Goal: Task Accomplishment & Management: Use online tool/utility

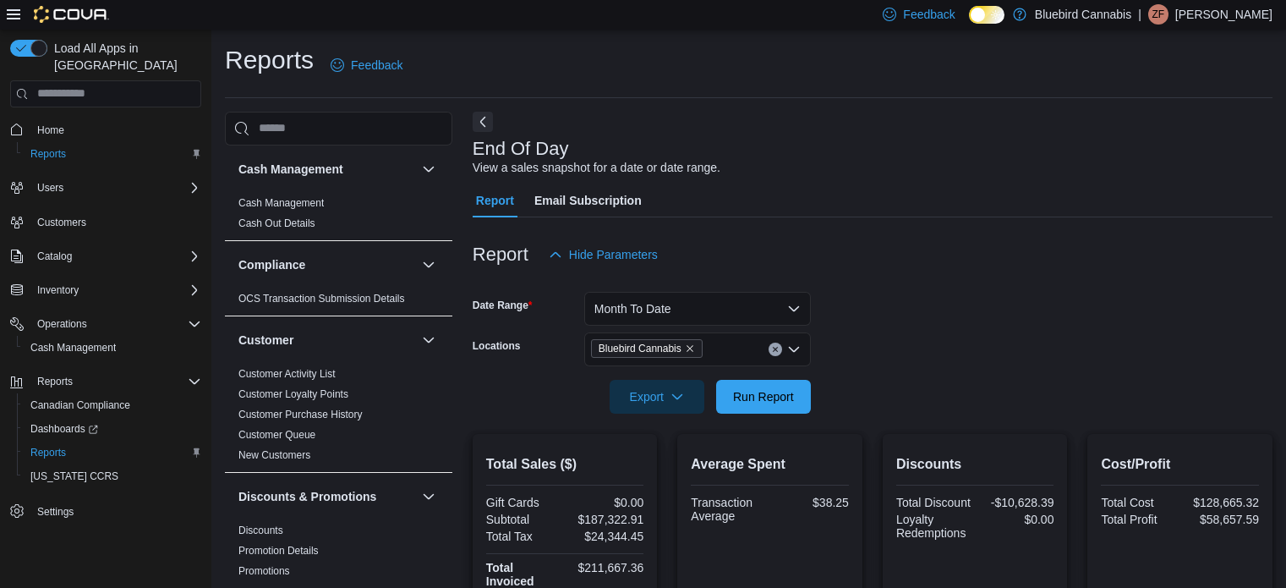
click at [41, 123] on span "Home" at bounding box center [50, 130] width 27 height 14
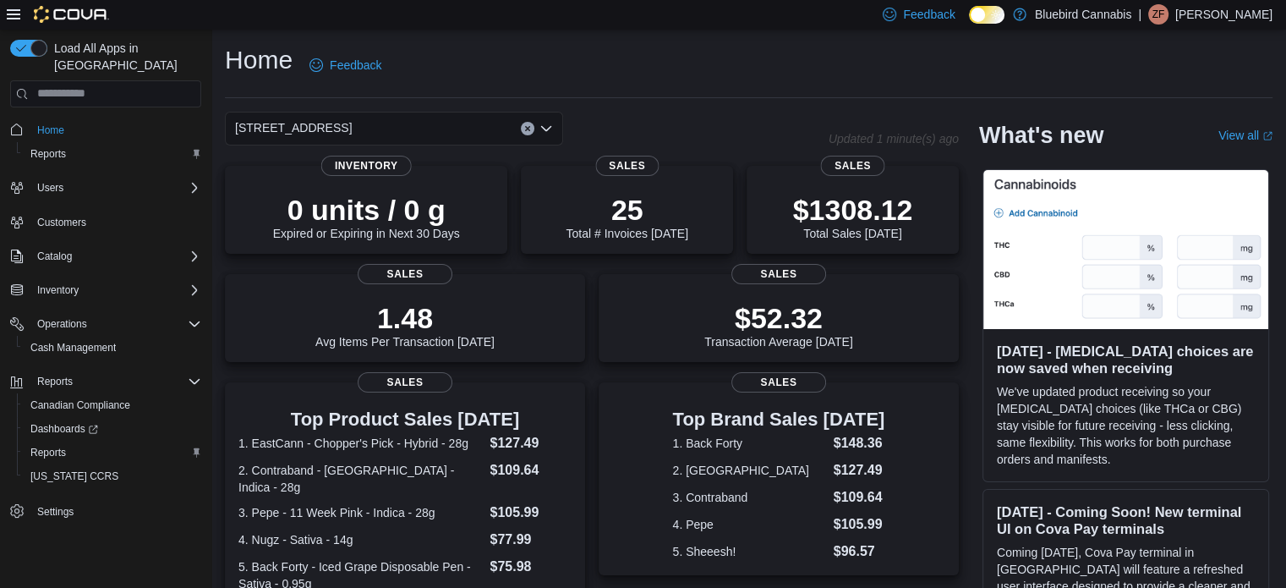
click at [381, 129] on div "[STREET_ADDRESS]" at bounding box center [394, 129] width 338 height 34
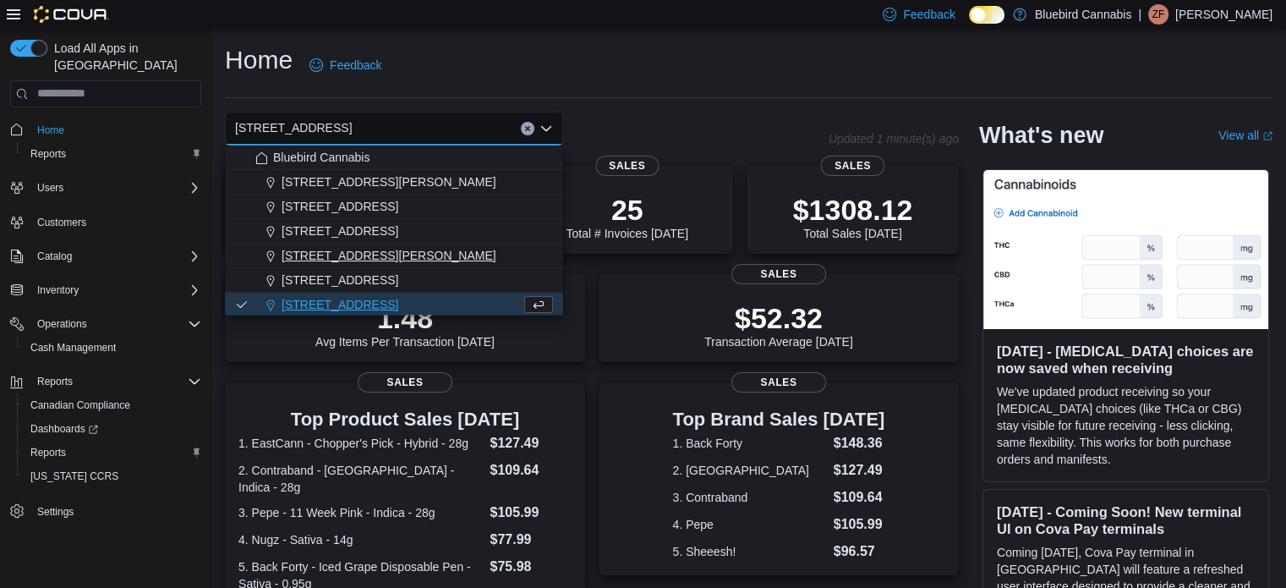
click at [410, 263] on span "[STREET_ADDRESS][PERSON_NAME]" at bounding box center [389, 255] width 215 height 17
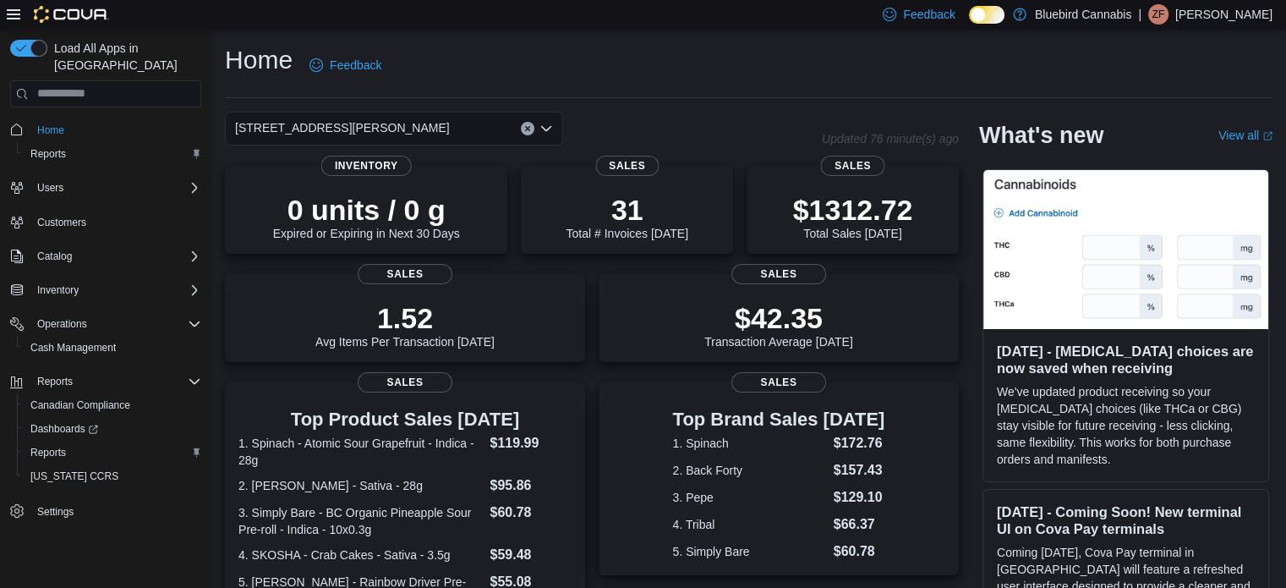
click at [375, 121] on span "[STREET_ADDRESS][PERSON_NAME]" at bounding box center [342, 128] width 215 height 20
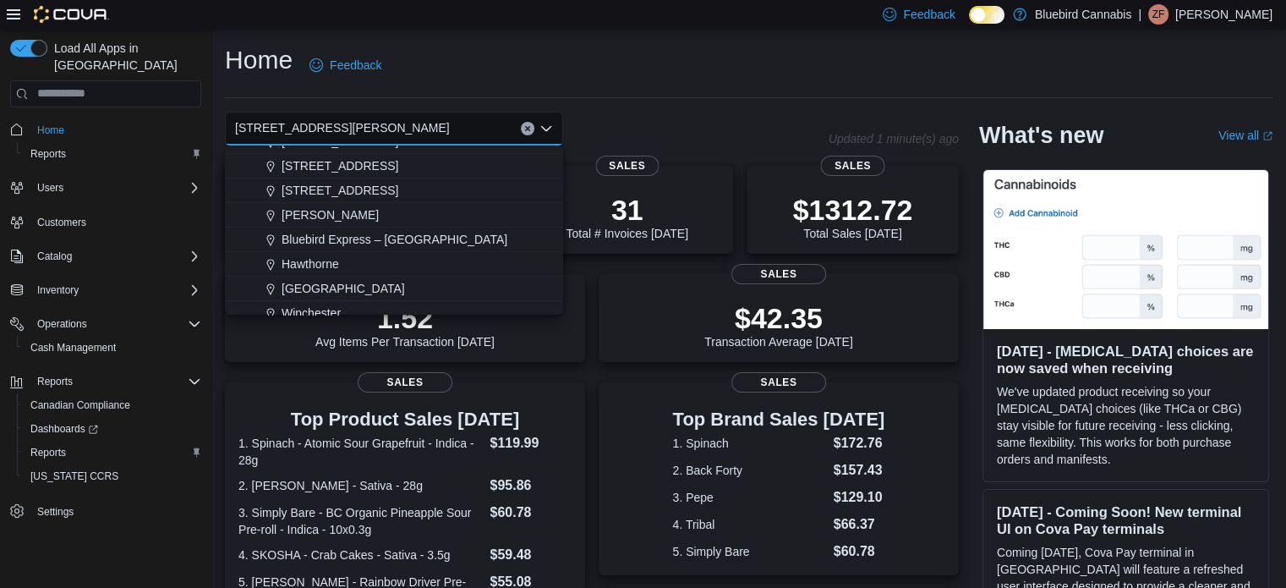
scroll to position [149, 0]
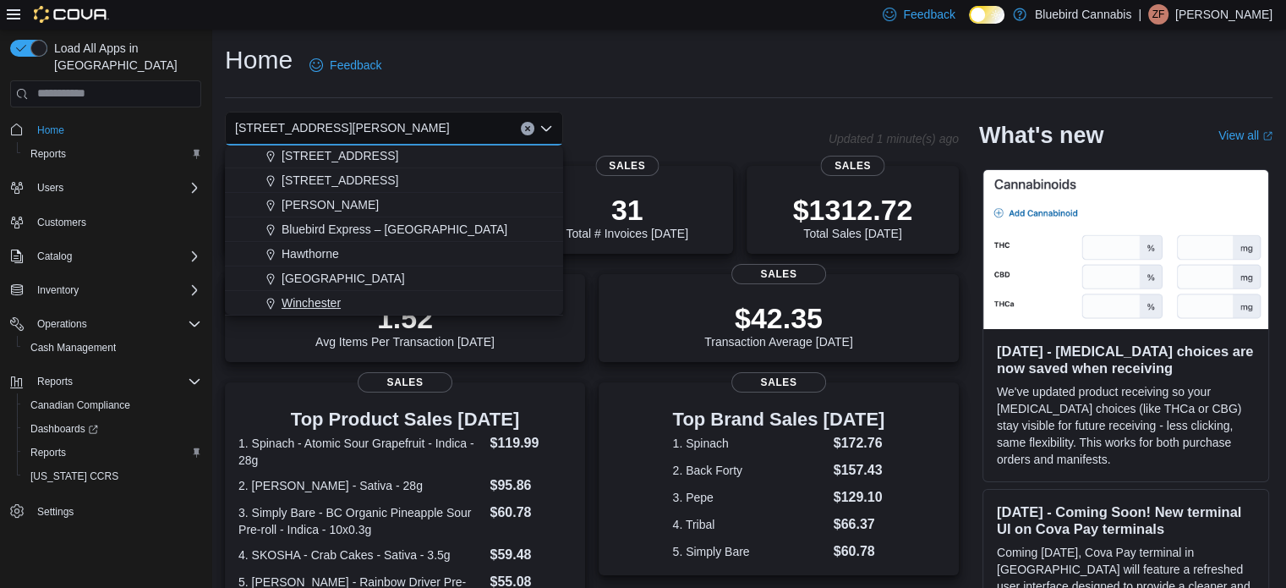
click at [362, 294] on div "Winchester" at bounding box center [404, 302] width 298 height 17
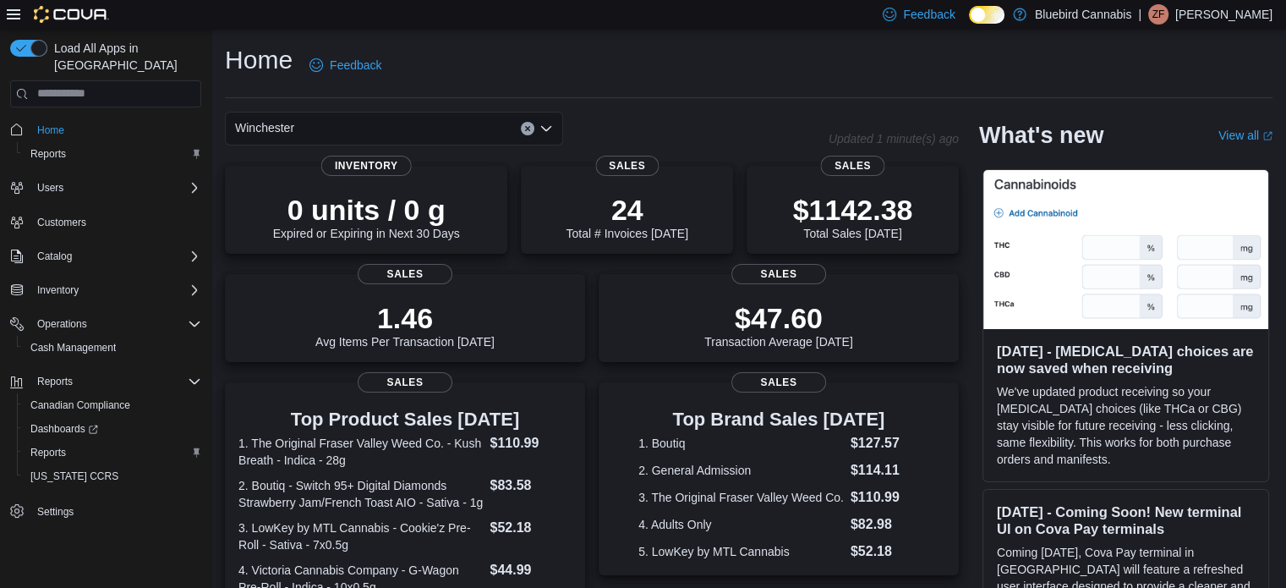
click at [370, 128] on div "Winchester Combo box. Selected. [GEOGRAPHIC_DATA]. Press Backspace to delete [G…" at bounding box center [394, 129] width 338 height 34
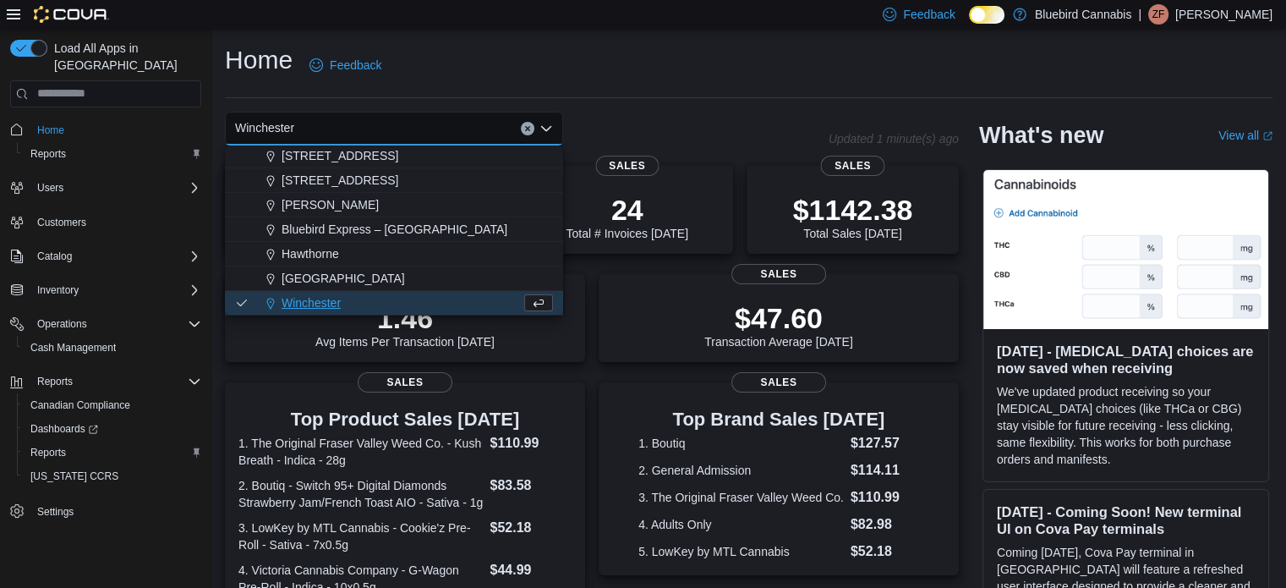
scroll to position [149, 0]
click at [342, 202] on div "[PERSON_NAME]" at bounding box center [404, 204] width 298 height 17
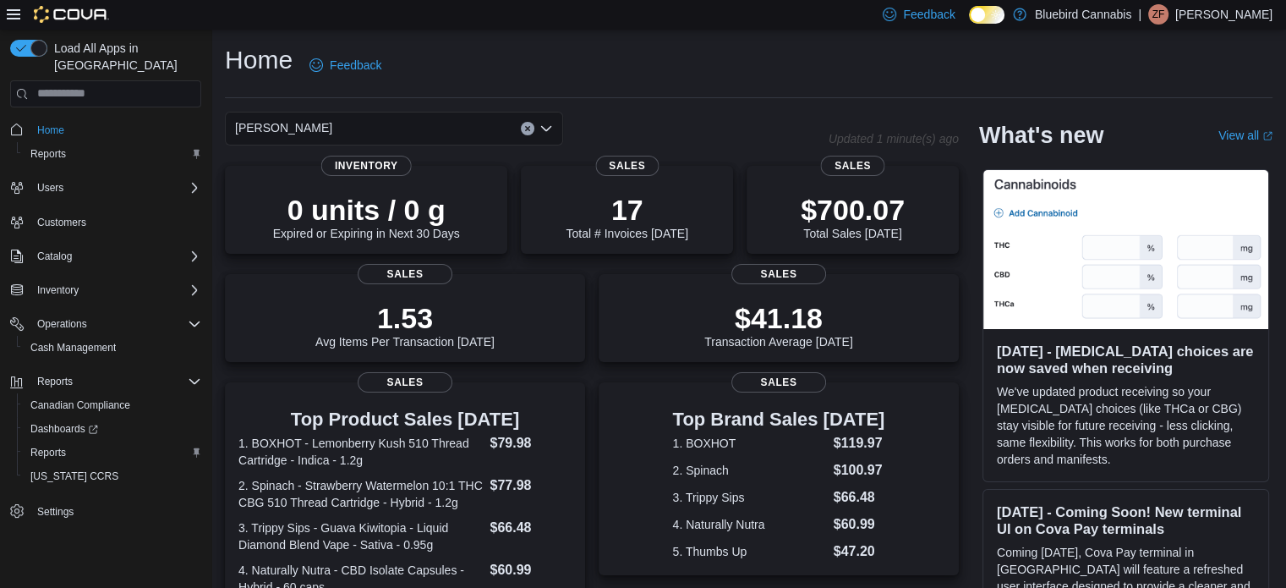
click at [380, 126] on div "[PERSON_NAME] Combo box. Selected. [GEOGRAPHIC_DATA]. Press Backspace to delete…" at bounding box center [394, 129] width 338 height 34
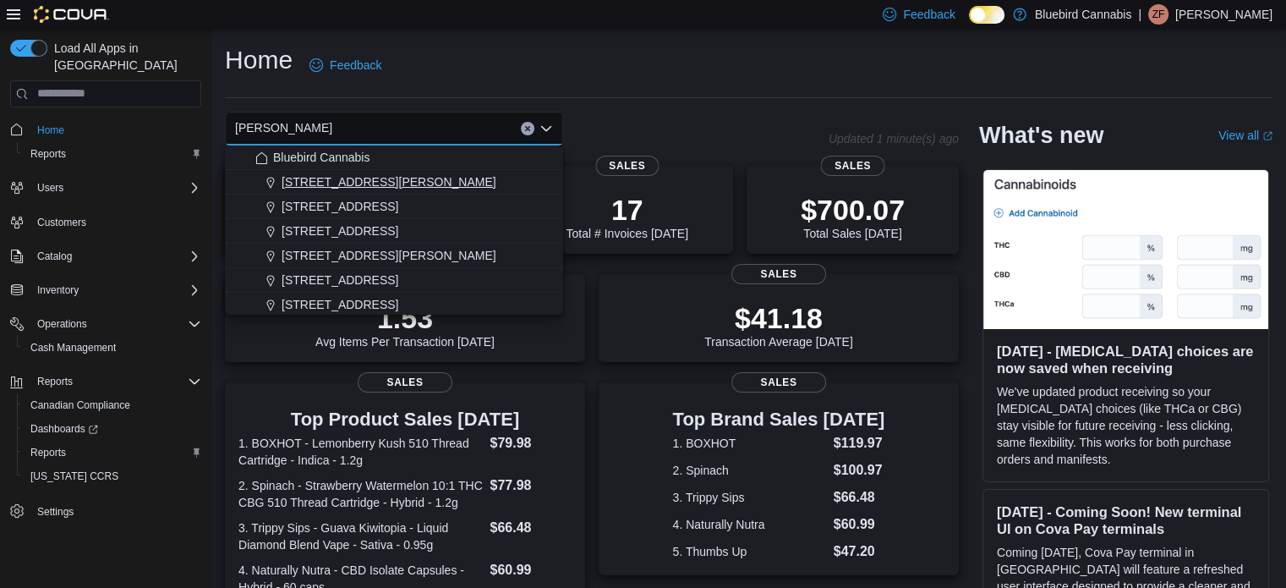
click at [346, 183] on span "[STREET_ADDRESS][PERSON_NAME]" at bounding box center [389, 181] width 215 height 17
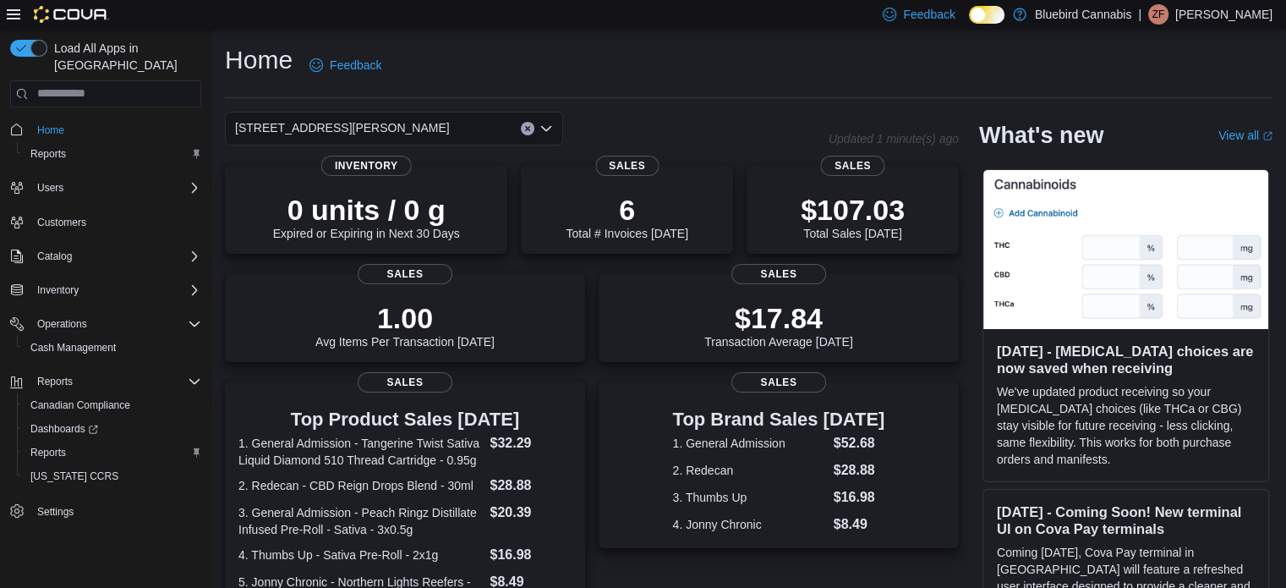
click at [347, 115] on div "[STREET_ADDRESS][PERSON_NAME]" at bounding box center [394, 129] width 338 height 34
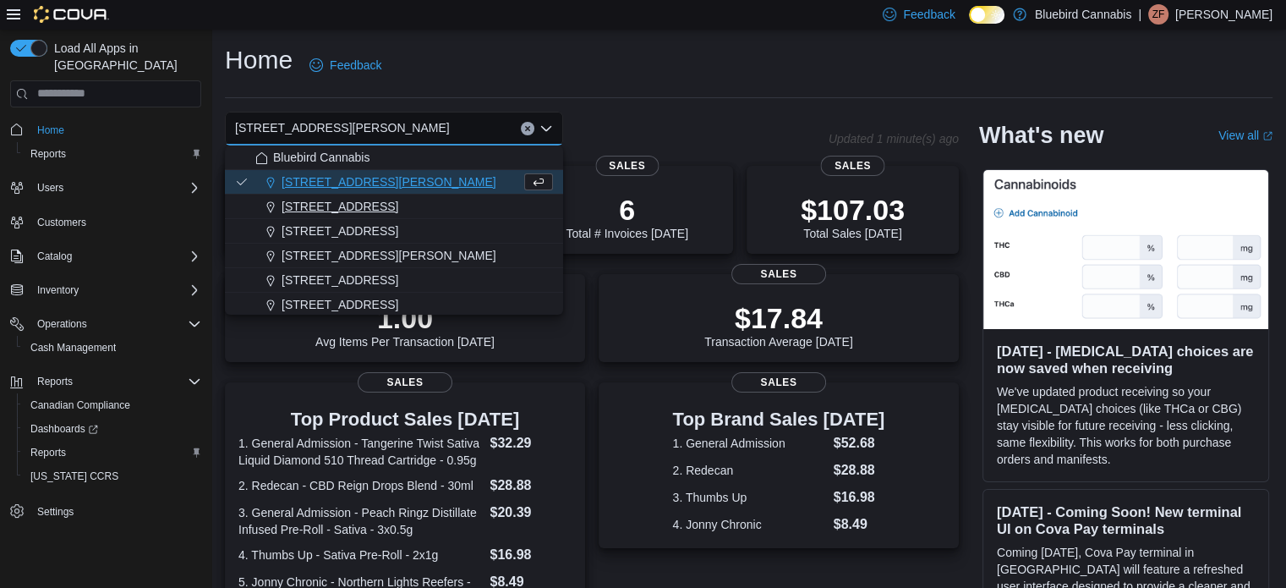
click at [360, 212] on span "[STREET_ADDRESS]" at bounding box center [340, 206] width 117 height 17
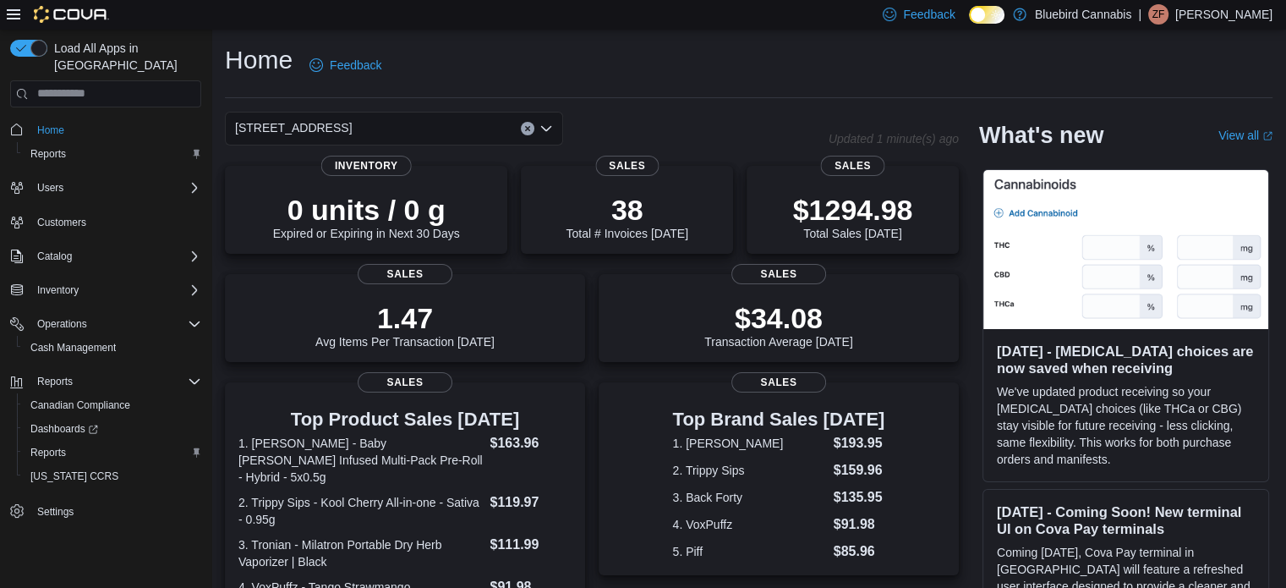
click at [366, 130] on div "[STREET_ADDRESS] Selected. [STREET_ADDRESS]. Press Backspace to delete [STREET_…" at bounding box center [394, 129] width 338 height 34
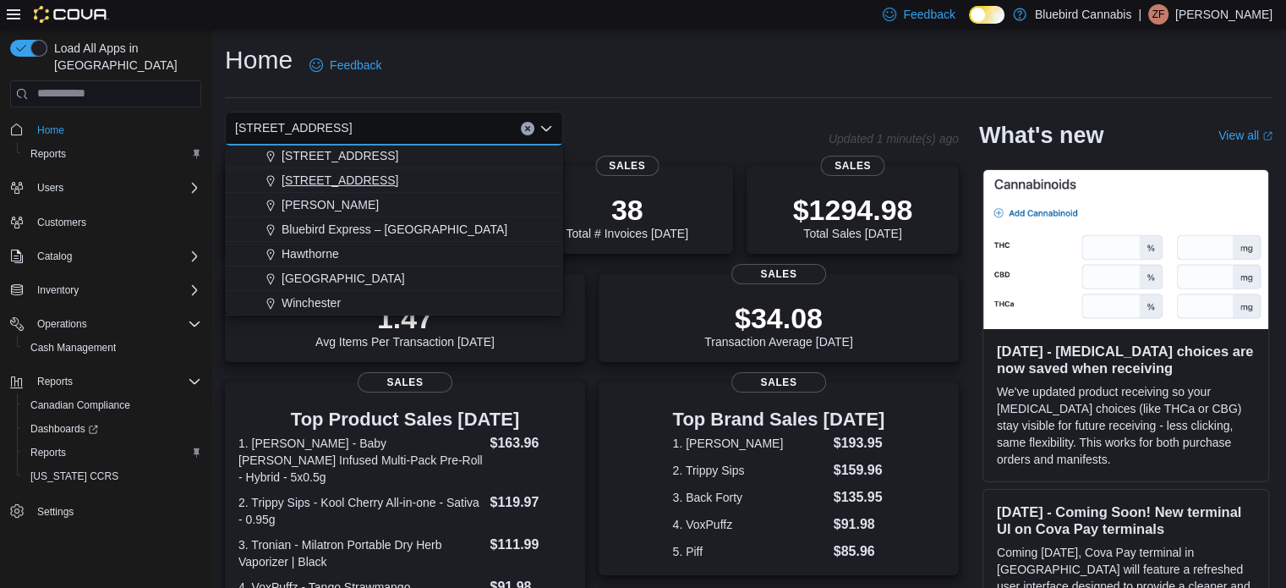
click at [343, 179] on span "[STREET_ADDRESS]" at bounding box center [340, 180] width 117 height 17
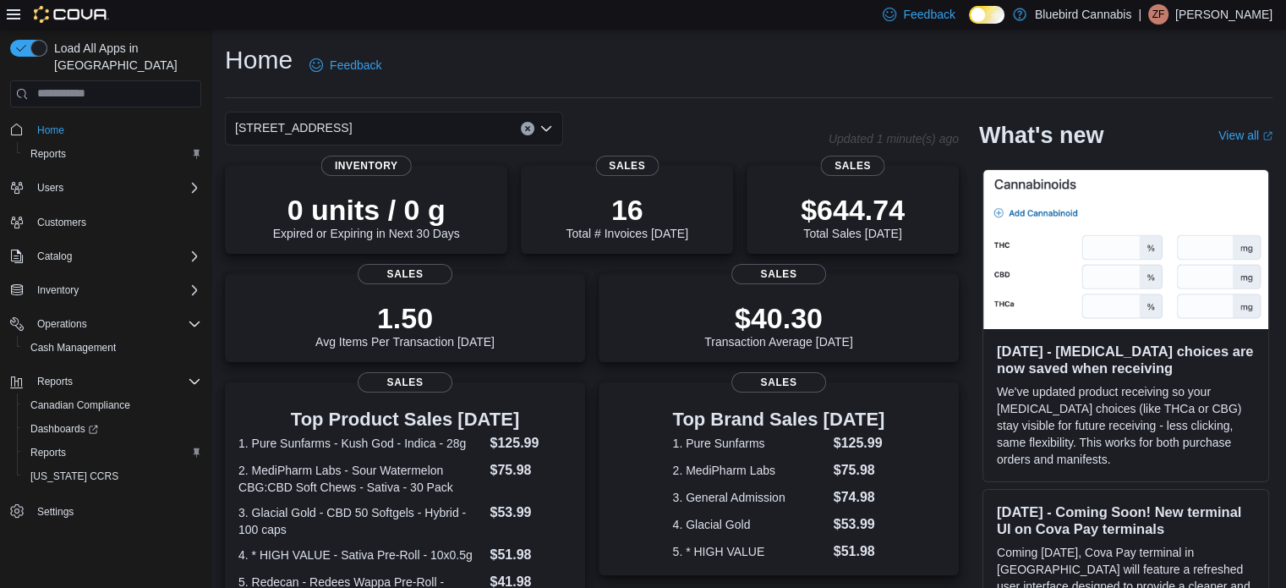
click at [370, 124] on div "[STREET_ADDRESS] Selected. [STREET_ADDRESS]. Press Backspace to delete [STREET_…" at bounding box center [394, 129] width 338 height 34
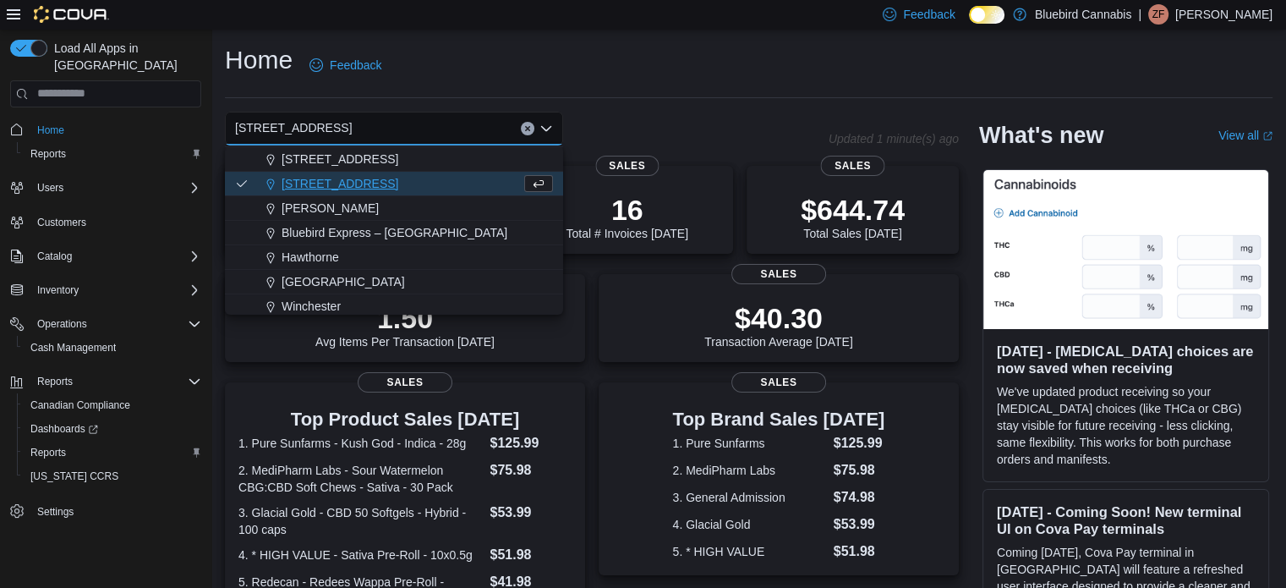
scroll to position [149, 0]
click at [348, 257] on div "Hawthorne" at bounding box center [404, 253] width 298 height 17
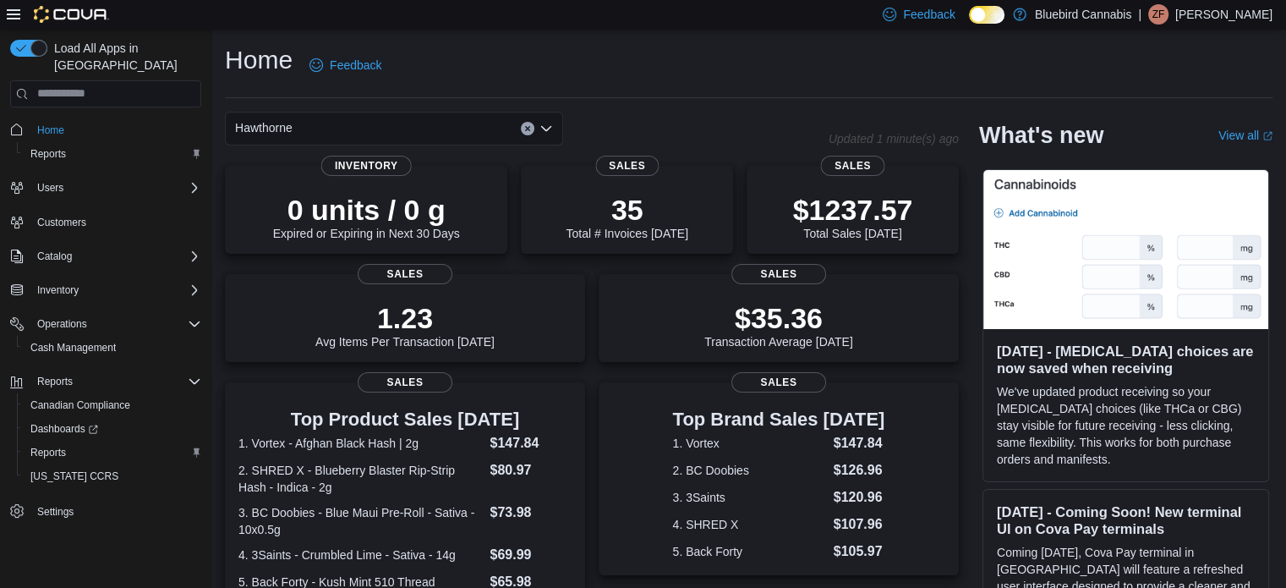
click at [389, 118] on div "Hawthorne" at bounding box center [394, 129] width 338 height 34
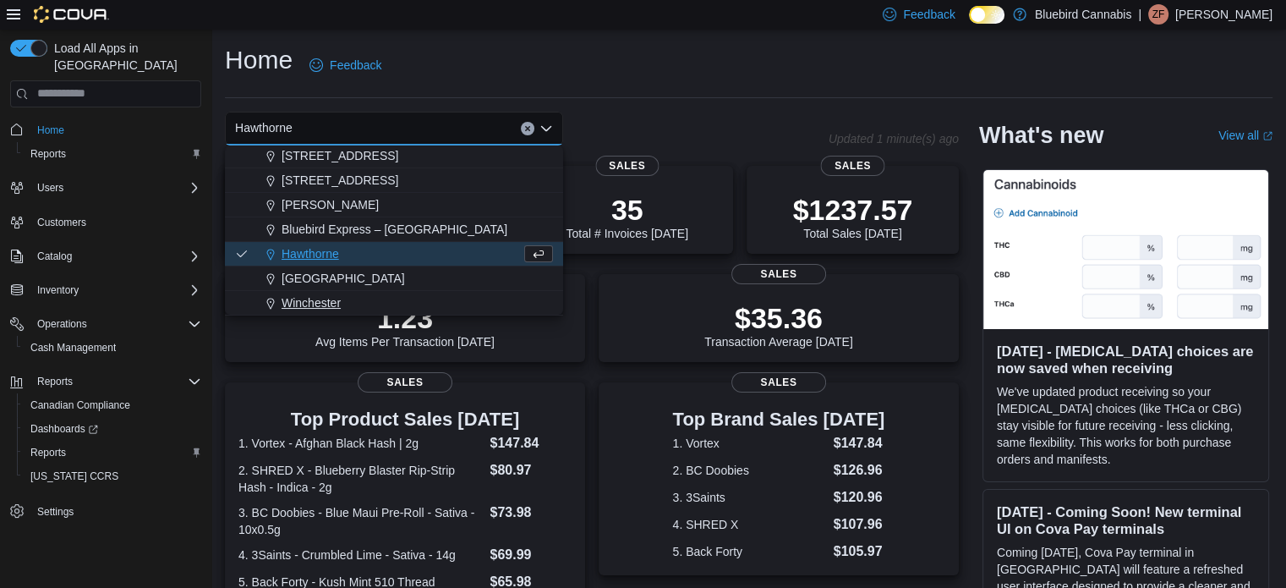
click at [335, 298] on span "Winchester" at bounding box center [311, 302] width 59 height 17
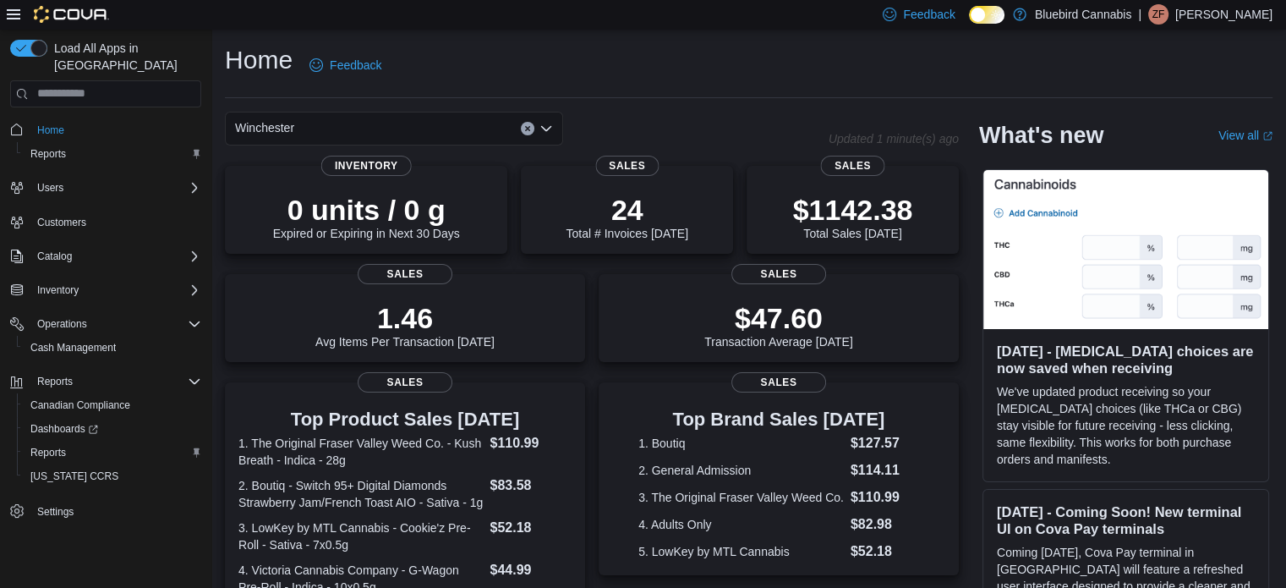
click at [326, 137] on div "Winchester Combo box. Selected. [GEOGRAPHIC_DATA]. Press Backspace to delete [G…" at bounding box center [394, 129] width 338 height 34
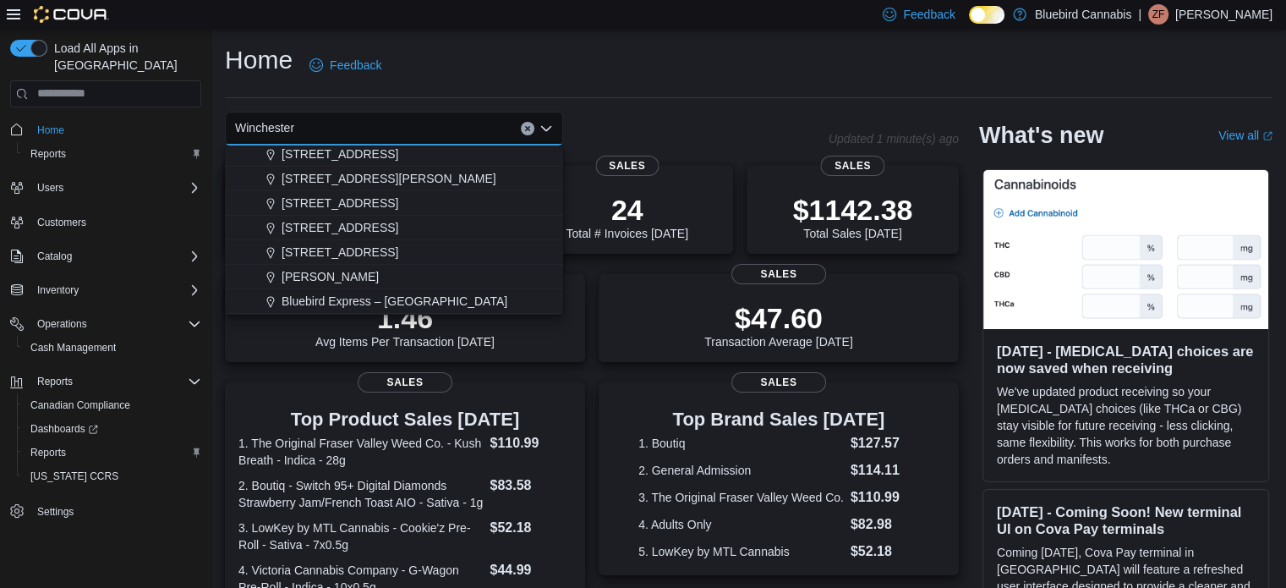
scroll to position [85, 0]
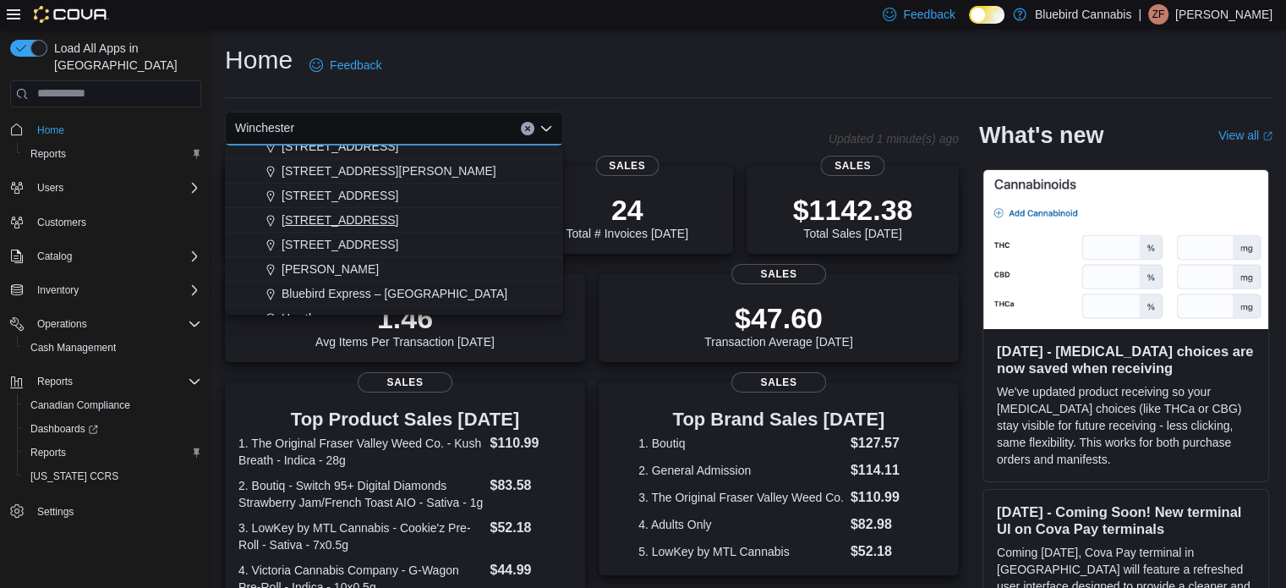
click at [348, 218] on span "[STREET_ADDRESS]" at bounding box center [340, 219] width 117 height 17
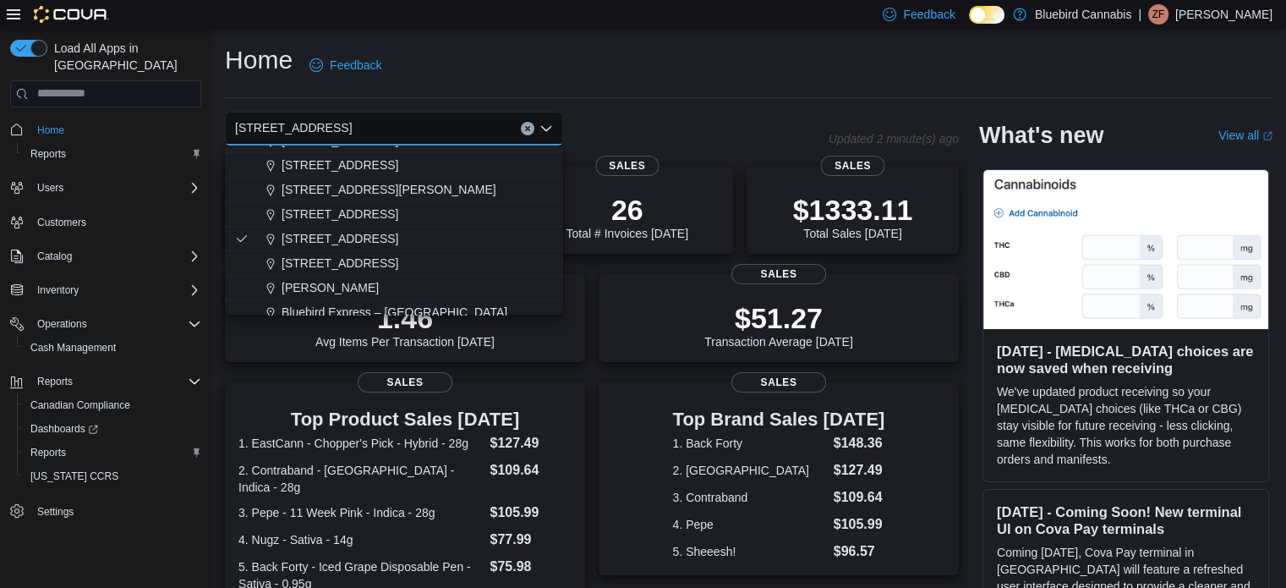
scroll to position [149, 0]
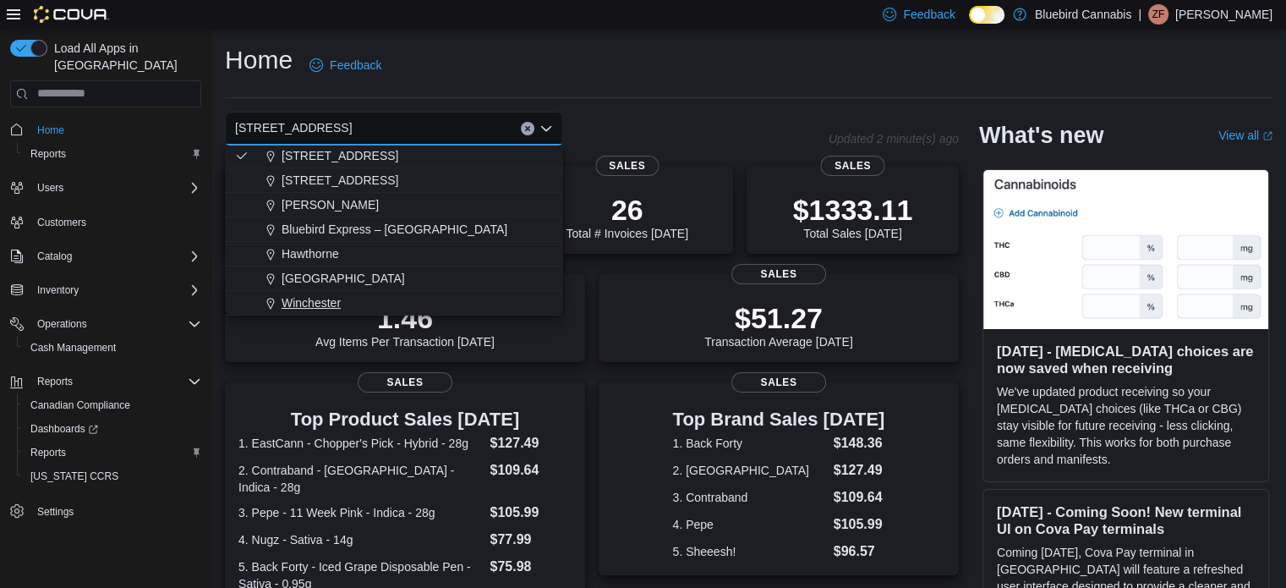
click at [338, 298] on span "Winchester" at bounding box center [311, 302] width 59 height 17
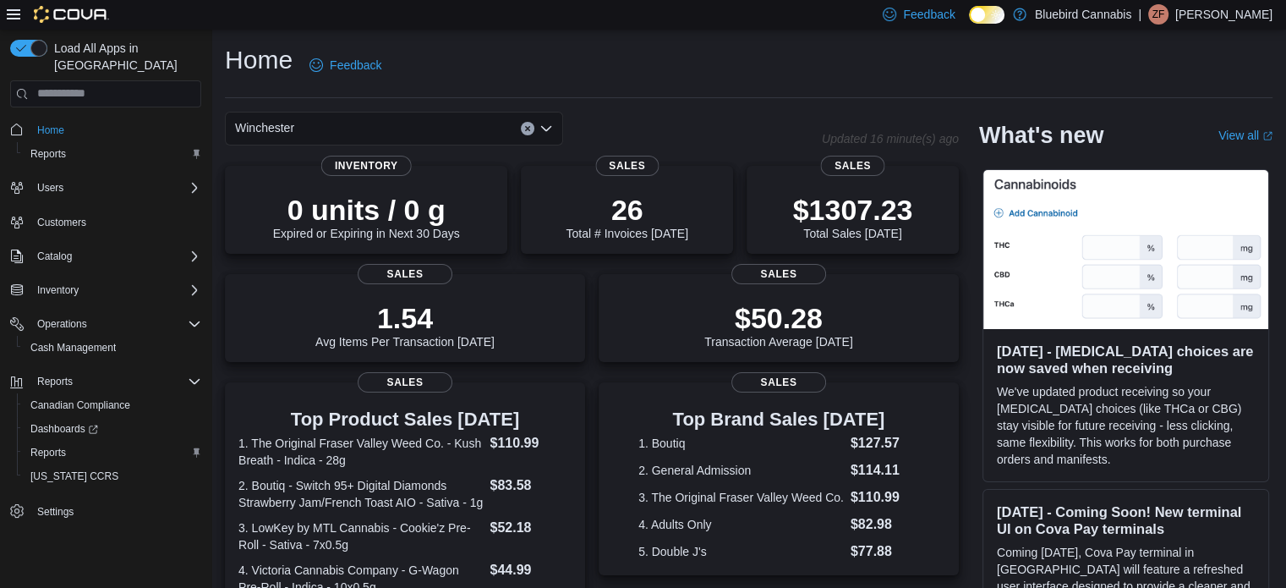
click at [365, 127] on div "Winchester Combo box. Selected. [GEOGRAPHIC_DATA]. Press Backspace to delete [G…" at bounding box center [394, 129] width 338 height 34
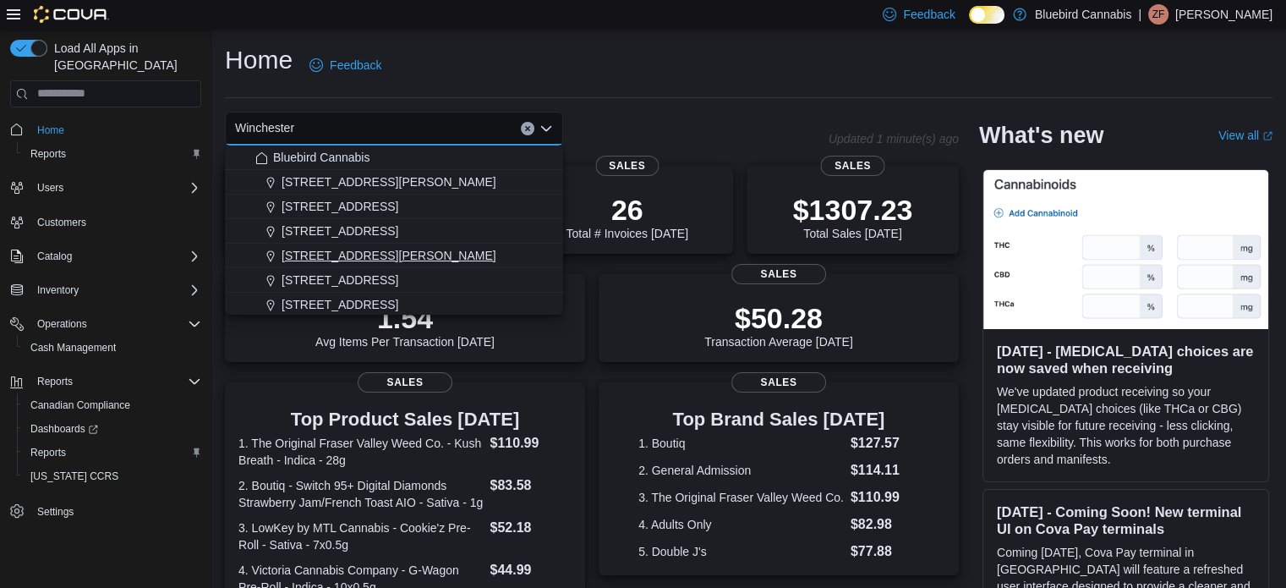
click at [372, 255] on span "[STREET_ADDRESS][PERSON_NAME]" at bounding box center [389, 255] width 215 height 17
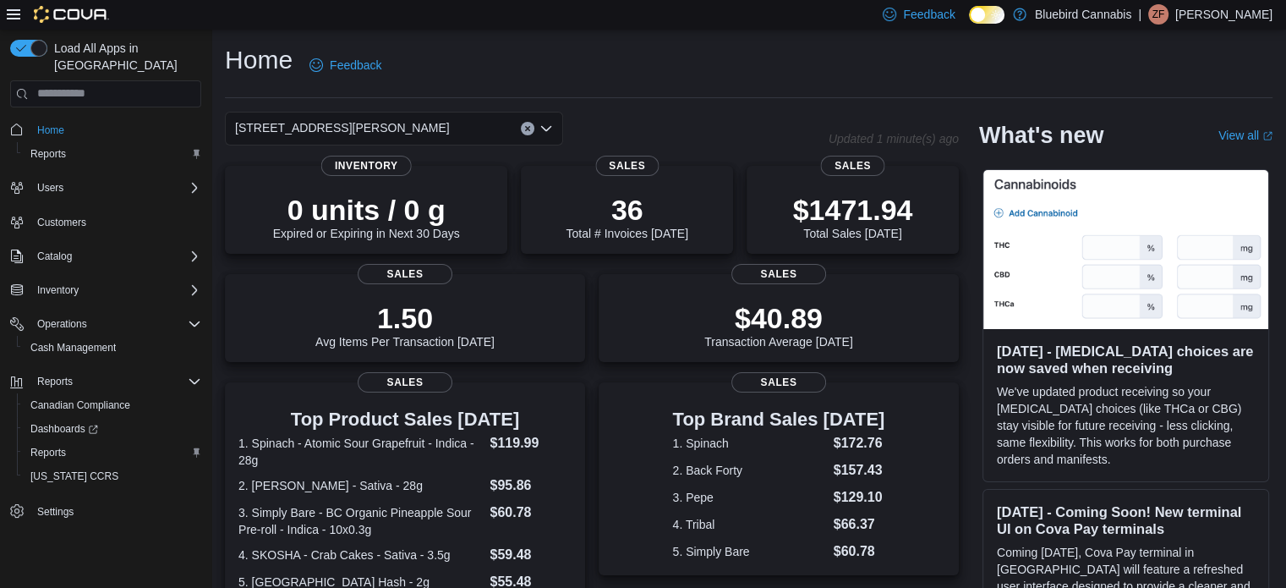
click at [408, 123] on span "[STREET_ADDRESS][PERSON_NAME]" at bounding box center [342, 128] width 215 height 20
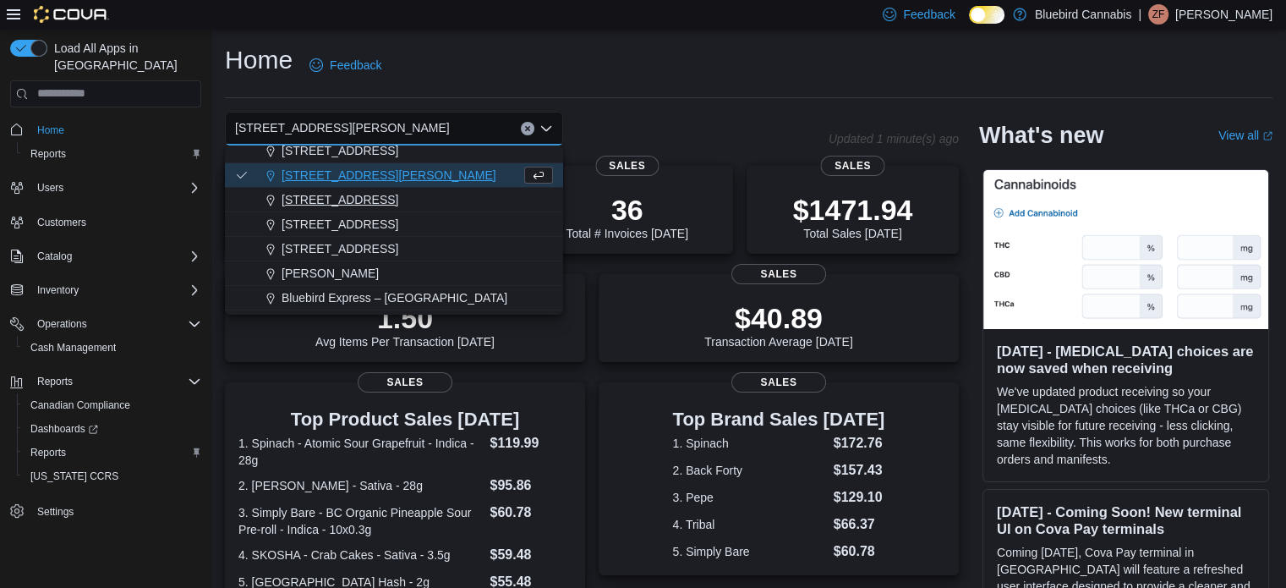
scroll to position [85, 0]
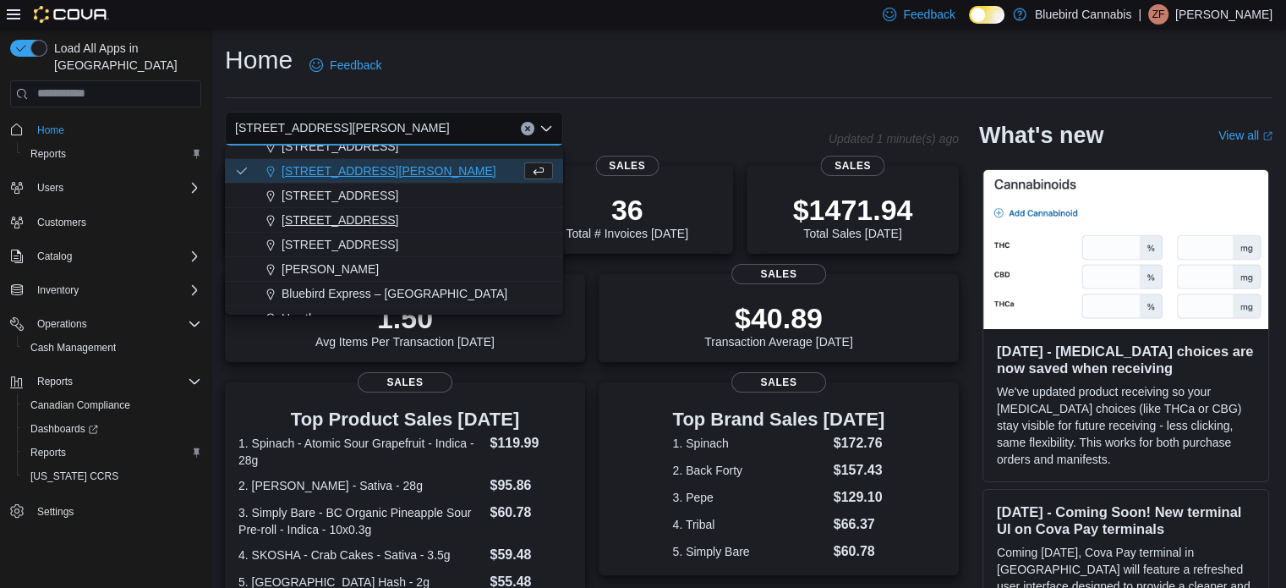
click at [386, 211] on span "[STREET_ADDRESS]" at bounding box center [340, 219] width 117 height 17
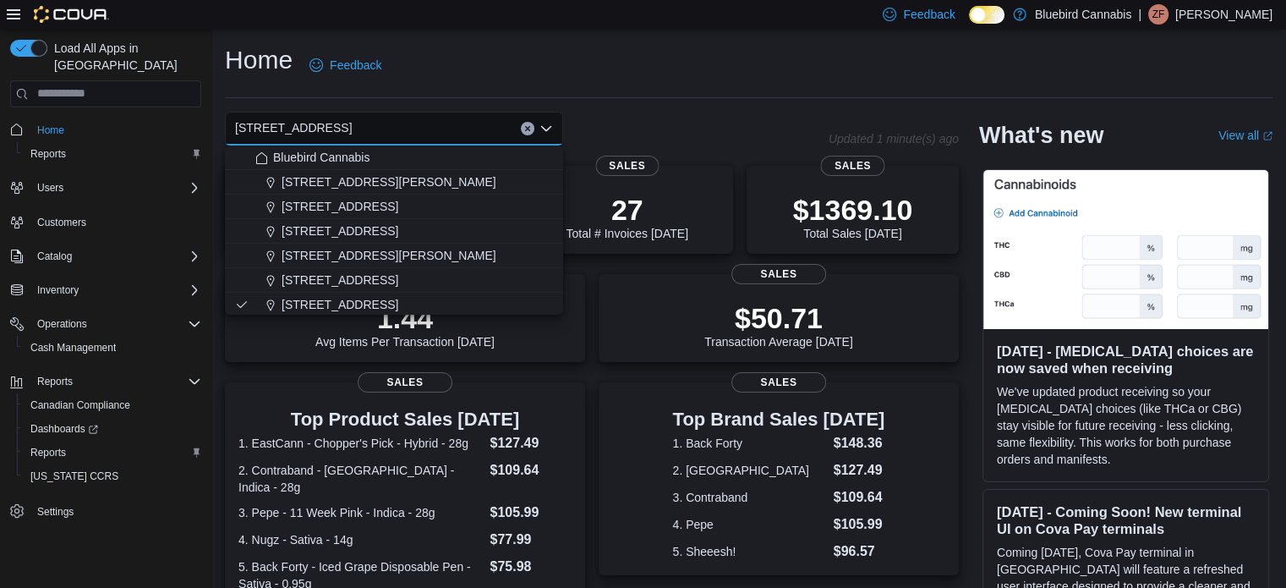
click at [539, 67] on div "Home Feedback" at bounding box center [749, 65] width 1048 height 44
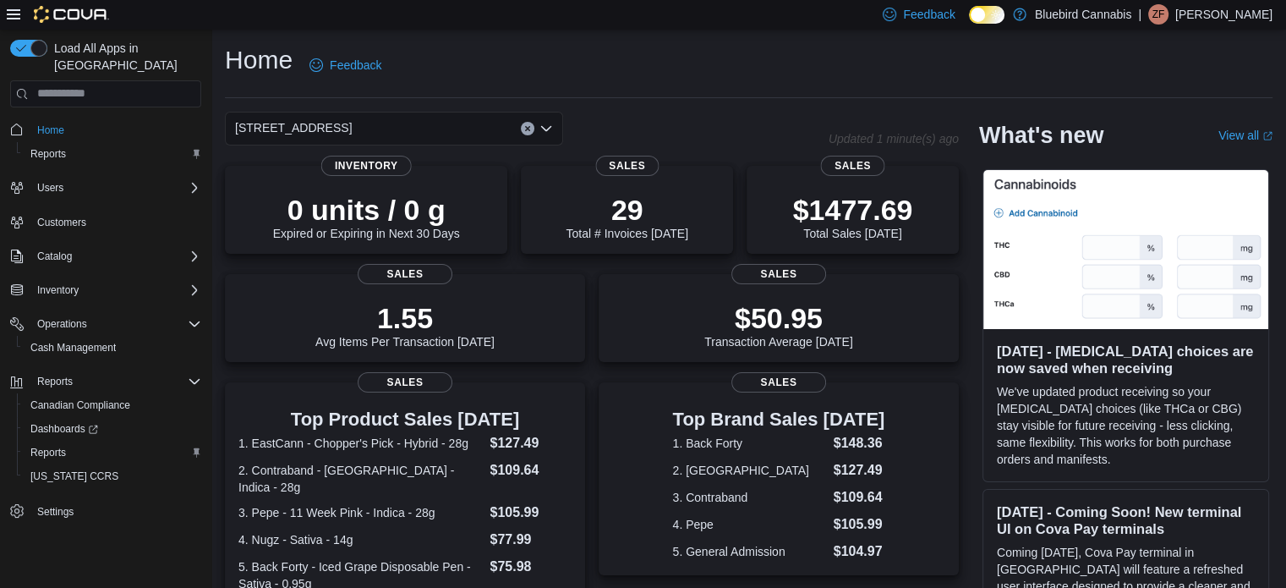
click at [385, 133] on div "[STREET_ADDRESS]" at bounding box center [394, 129] width 338 height 34
click at [63, 446] on span "Reports" at bounding box center [48, 453] width 36 height 14
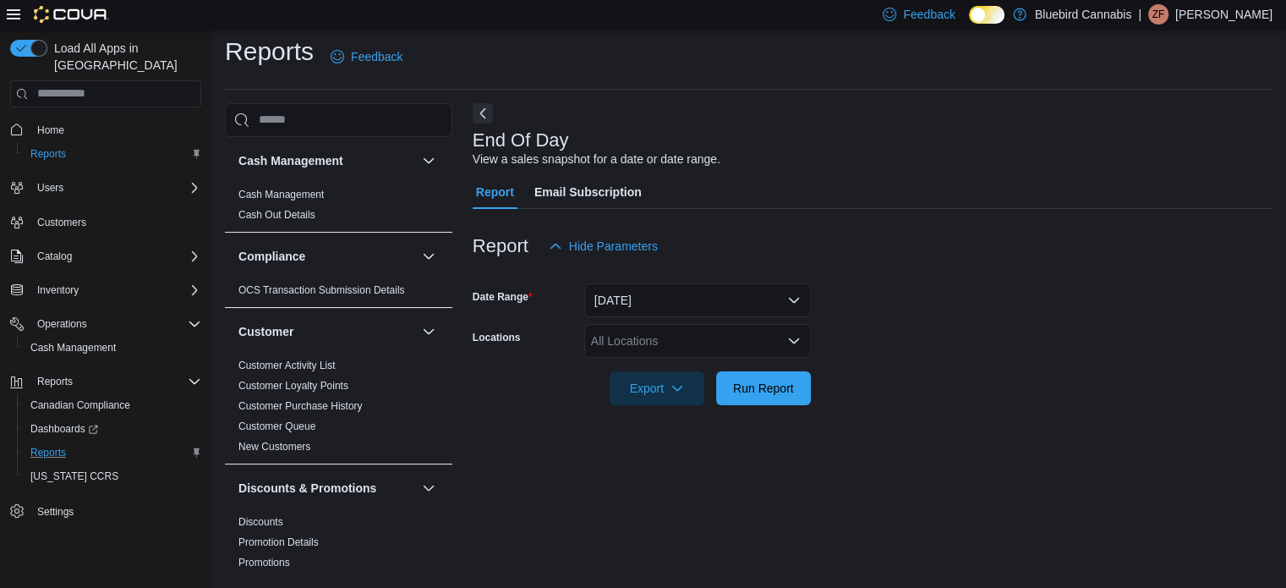
scroll to position [11, 0]
click at [622, 331] on div "All Locations" at bounding box center [697, 338] width 227 height 34
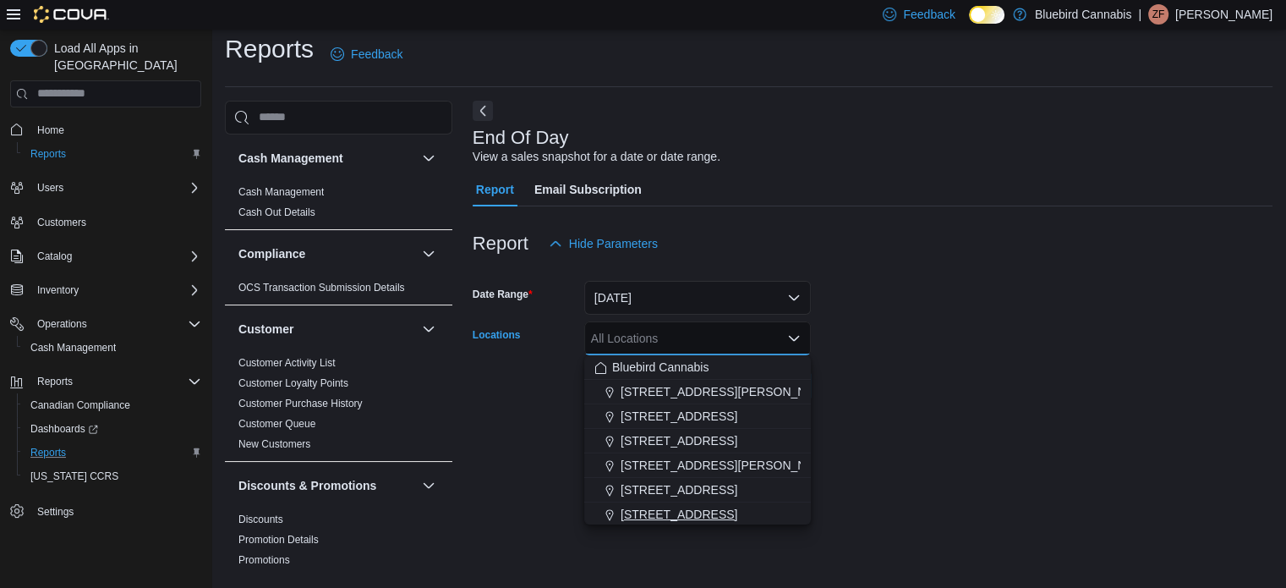
click at [699, 507] on span "[STREET_ADDRESS]" at bounding box center [679, 514] width 117 height 17
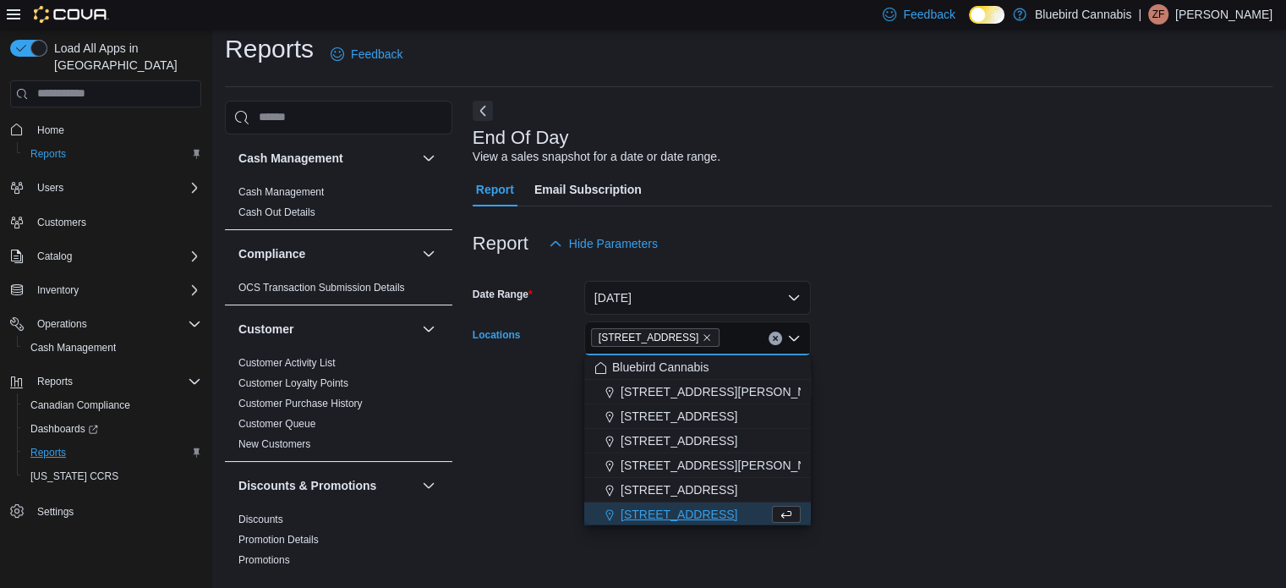
scroll to position [3, 0]
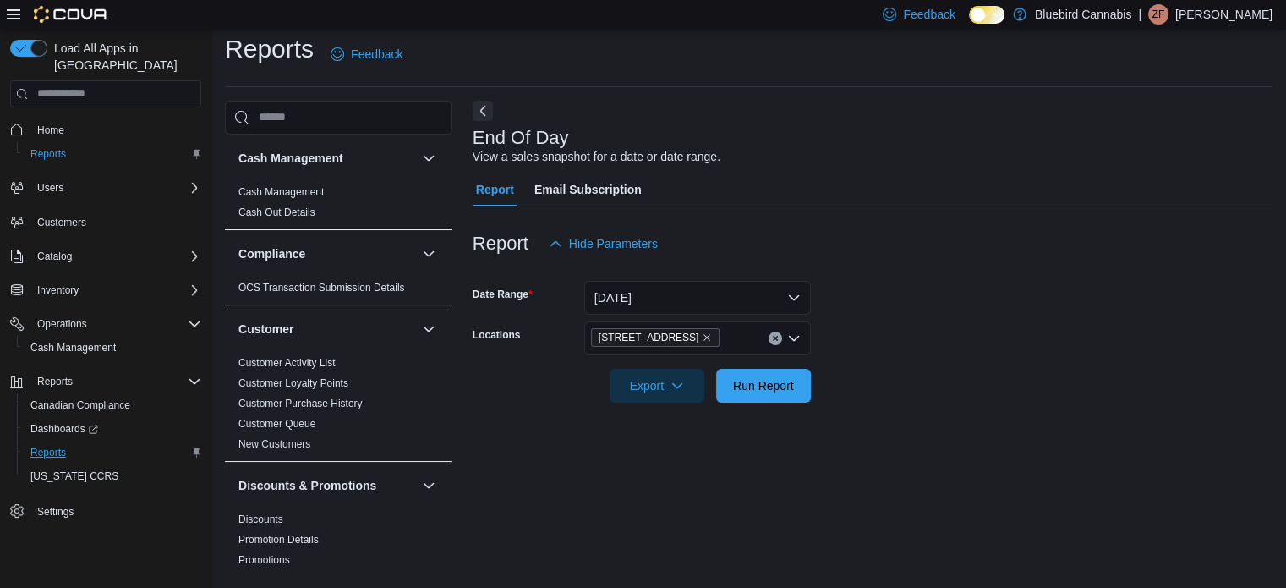
drag, startPoint x: 999, startPoint y: 381, endPoint x: 886, endPoint y: 381, distance: 113.3
click at [999, 379] on form "Date Range [DATE] Locations [STREET_ADDRESS] Export Run Report" at bounding box center [873, 331] width 800 height 142
click at [780, 385] on span "Run Report" at bounding box center [763, 384] width 61 height 17
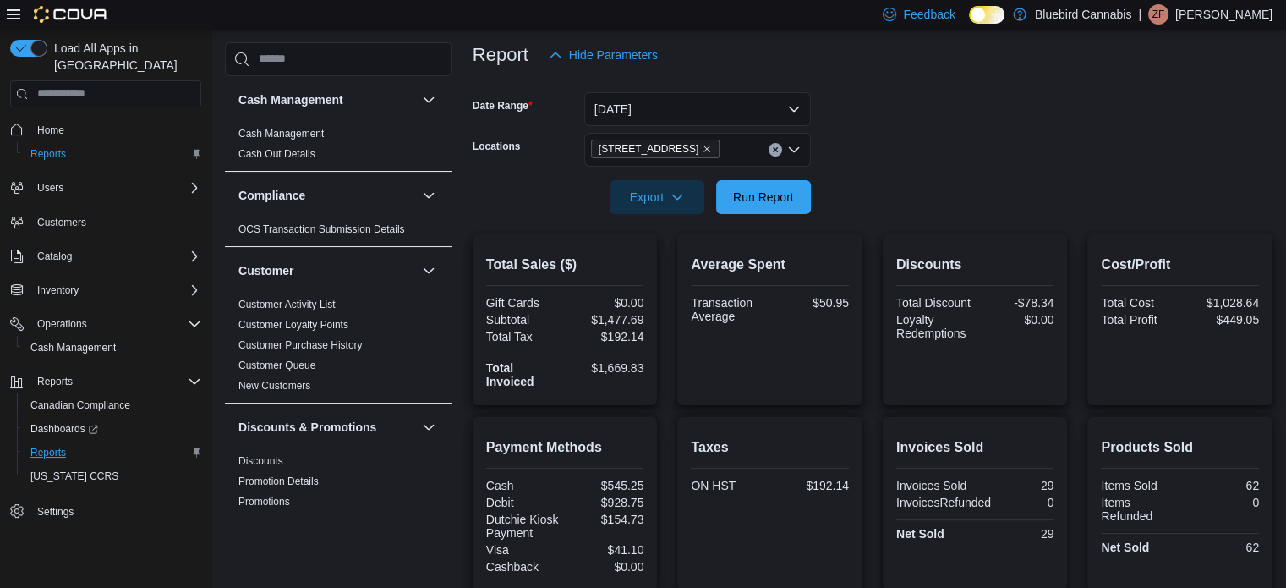
scroll to position [58, 0]
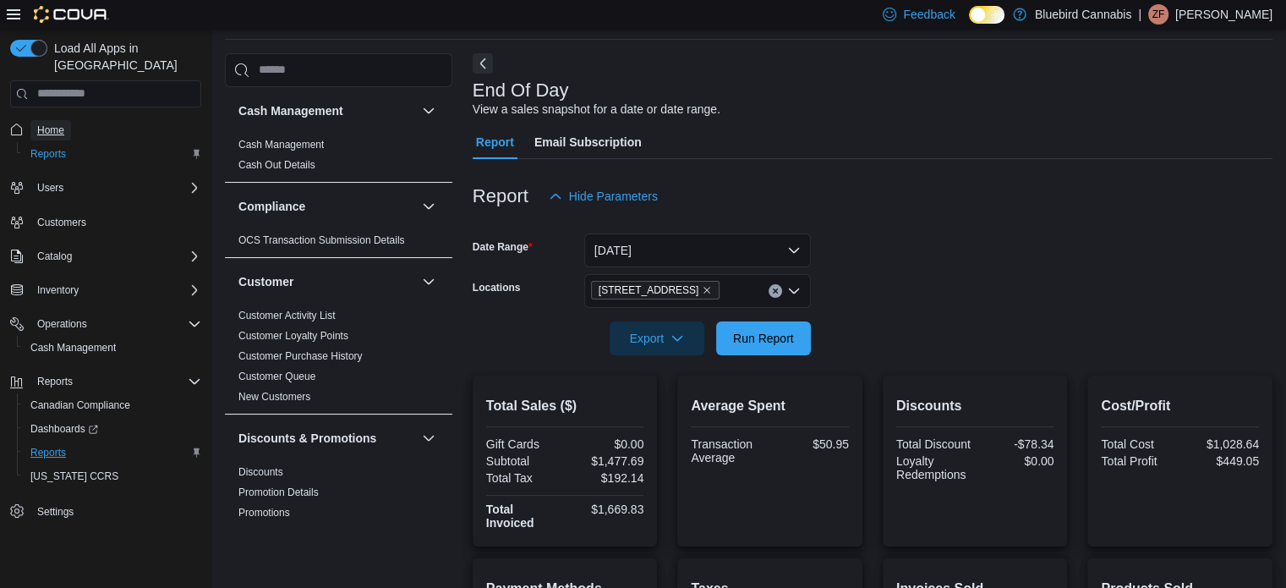
click at [51, 123] on span "Home" at bounding box center [50, 130] width 27 height 14
